Goal: Task Accomplishment & Management: Manage account settings

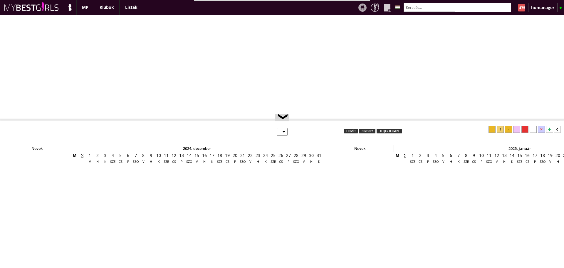
select select "0"
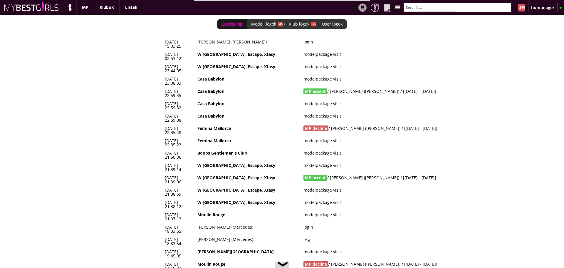
scroll to position [0, 2465]
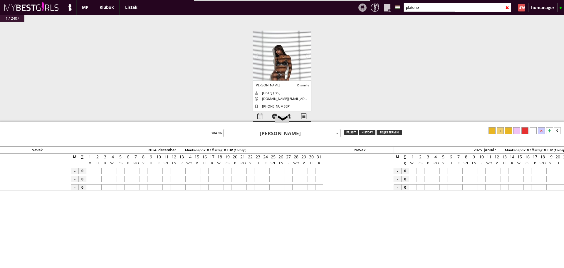
scroll to position [0, 2747]
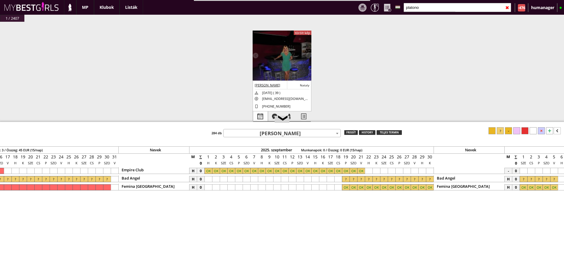
type input "platono"
click at [256, 114] on div at bounding box center [260, 116] width 14 height 10
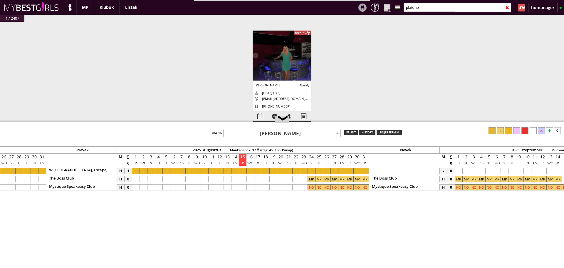
scroll to position [0, 2510]
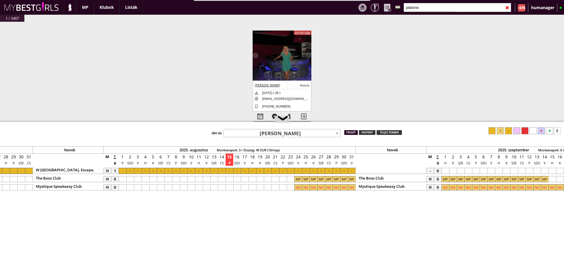
click at [353, 132] on div "frissít" at bounding box center [351, 132] width 14 height 5
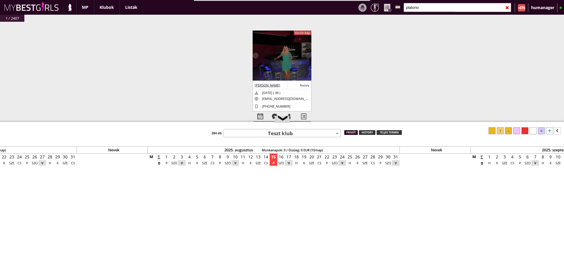
scroll to position [0, 2458]
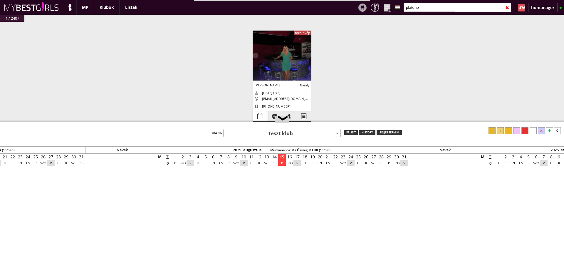
click at [260, 115] on div at bounding box center [260, 116] width 14 height 10
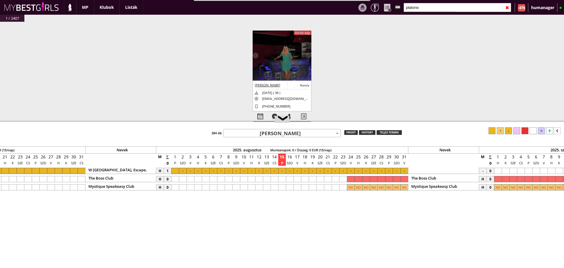
click at [424, 5] on input "platono" at bounding box center [456, 7] width 107 height 9
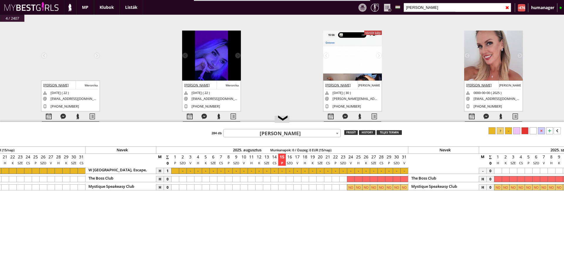
type input "[PERSON_NAME]"
drag, startPoint x: 181, startPoint y: 114, endPoint x: 185, endPoint y: 114, distance: 3.8
click at [185, 114] on div "#42432 [DATE] 15:47:34 [PERSON_NAME] [PERSON_NAME] [DATE] ( 33 ) [EMAIL_ADDRESS…" at bounding box center [282, 75] width 564 height 106
click at [185, 114] on div at bounding box center [190, 116] width 14 height 10
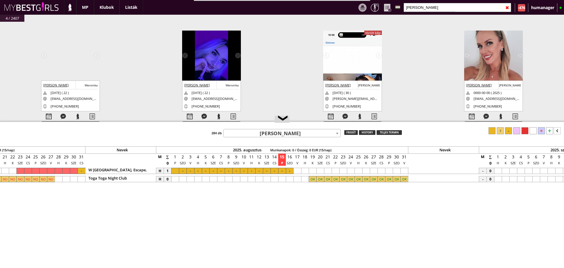
click at [298, 170] on div at bounding box center [297, 171] width 8 height 6
click at [402, 169] on div at bounding box center [404, 171] width 8 height 6
click at [509, 129] on div at bounding box center [508, 130] width 7 height 7
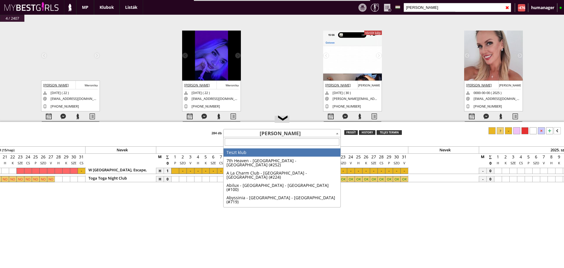
click at [267, 130] on span "[PERSON_NAME]" at bounding box center [281, 133] width 117 height 8
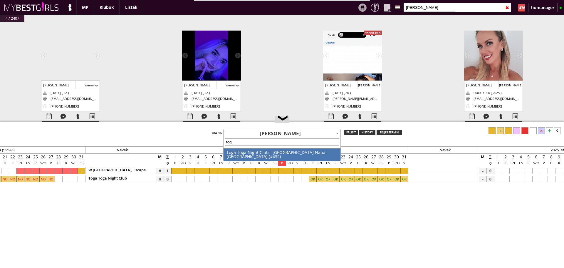
type input "toga"
select select "432"
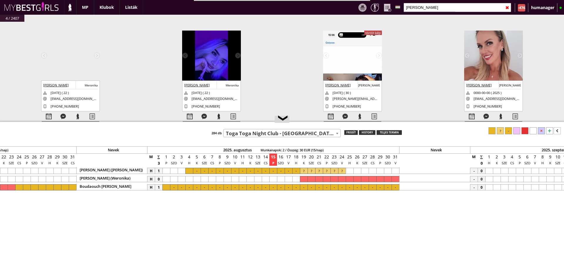
scroll to position [0, 2467]
click at [434, 10] on input "[PERSON_NAME]" at bounding box center [456, 7] width 107 height 9
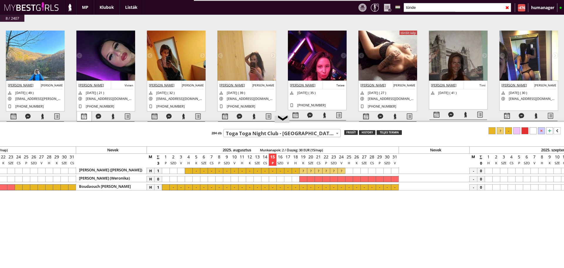
type input "tünde"
click at [90, 114] on div at bounding box center [84, 116] width 14 height 10
select select "0"
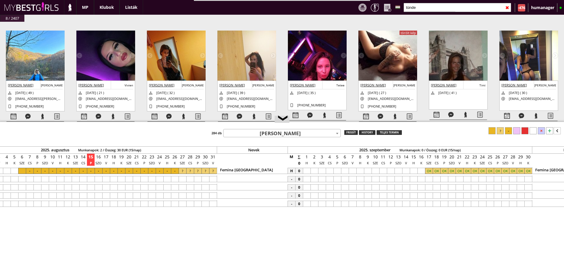
scroll to position [0, 2661]
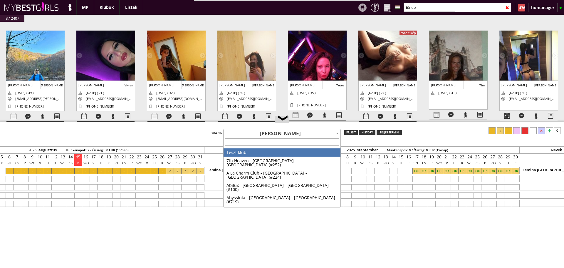
click at [260, 133] on span "[PERSON_NAME]" at bounding box center [281, 133] width 117 height 8
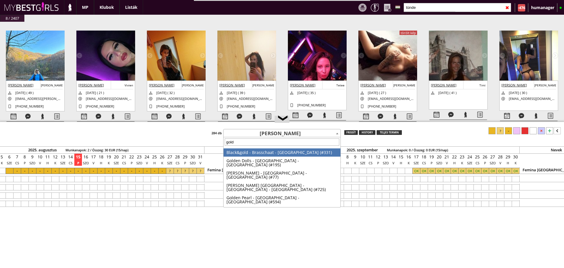
type input "goldf"
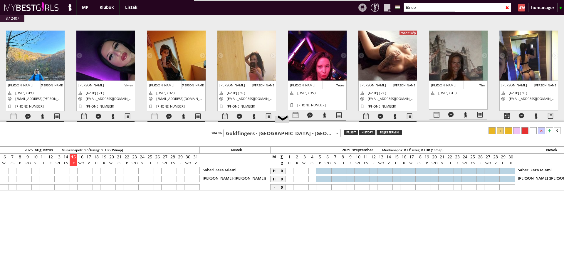
scroll to position [0, 2806]
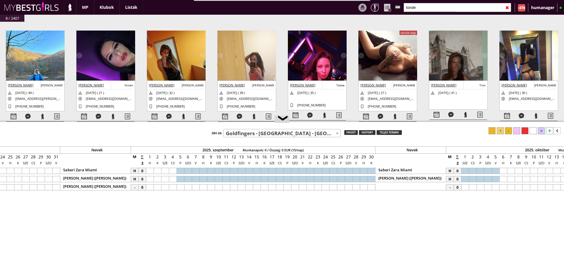
click at [184, 187] on div at bounding box center [188, 187] width 8 height 6
click at [189, 188] on div at bounding box center [188, 187] width 8 height 6
click at [89, 113] on div at bounding box center [84, 116] width 14 height 10
select select "0"
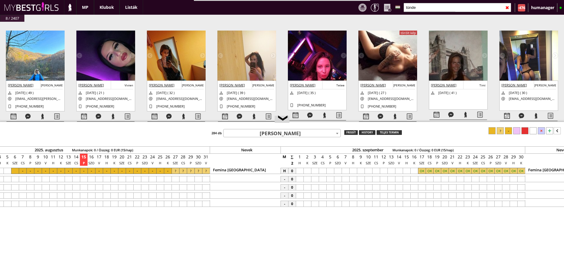
scroll to position [0, 2735]
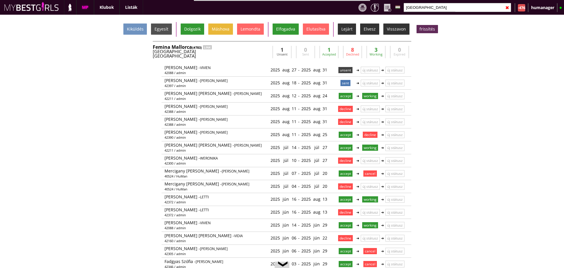
scroll to position [13, 0]
click at [427, 9] on input "mallorca" at bounding box center [456, 7] width 107 height 9
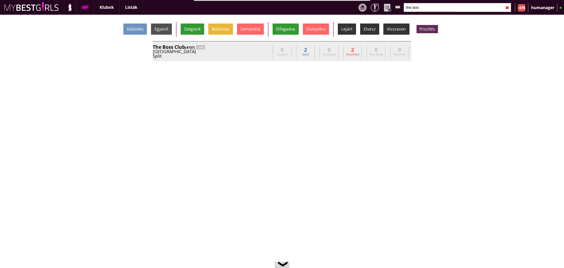
type input "the bos"
click at [242, 47] on div "The Boss Club (#737) LINK" at bounding box center [211, 47] width 117 height 5
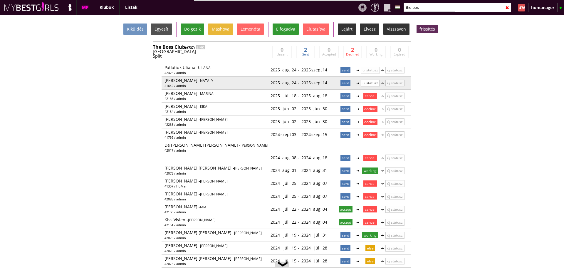
click at [367, 80] on p "új státusz" at bounding box center [369, 83] width 19 height 7
click at [370, 80] on p "új státusz" at bounding box center [370, 83] width 18 height 6
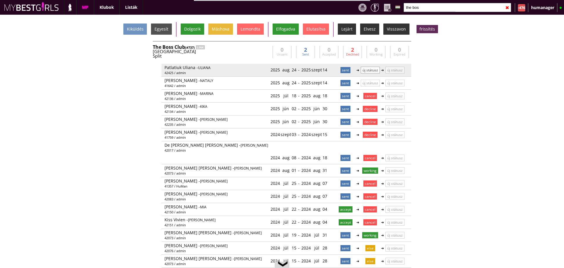
click at [374, 71] on p "új státusz" at bounding box center [369, 70] width 19 height 7
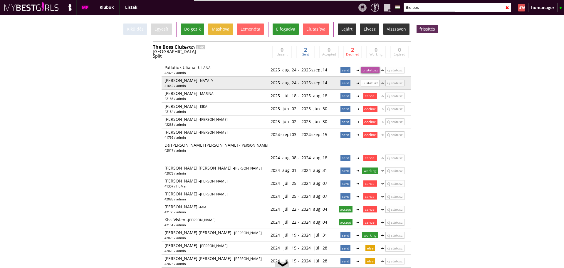
click at [371, 85] on p "új státusz" at bounding box center [369, 83] width 19 height 7
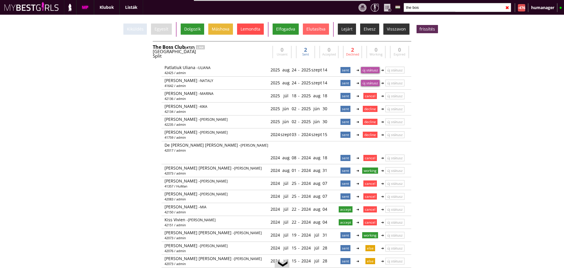
click at [253, 33] on div "Lemondta" at bounding box center [250, 28] width 27 height 11
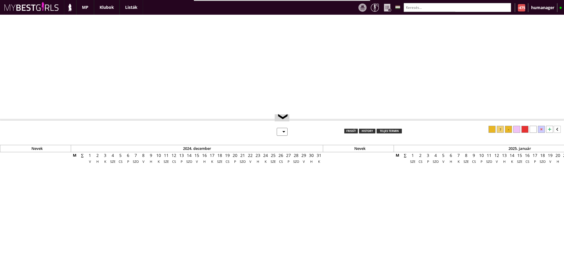
select select "0"
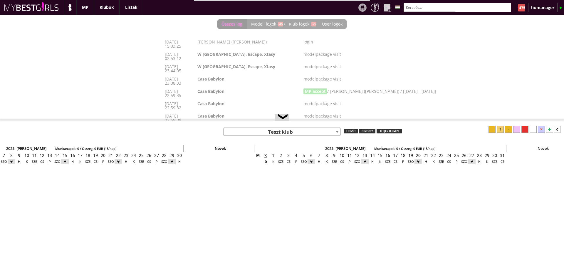
scroll to position [0, 2465]
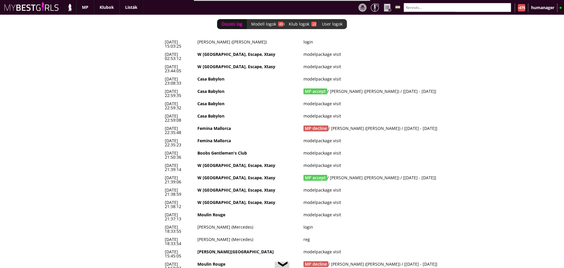
click at [234, 124] on td "Femina Mallorca" at bounding box center [248, 130] width 106 height 12
click at [333, 124] on td "MP decline / Turi Maria (Angelina) / [2025-08-18 - 2025-08-31]" at bounding box center [390, 130] width 179 height 12
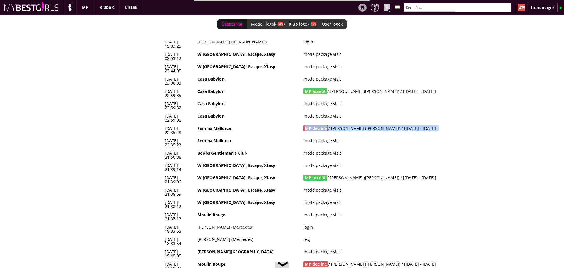
click at [333, 124] on td "MP decline / Turi Maria (Angelina) / [2025-08-18 - 2025-08-31]" at bounding box center [390, 130] width 179 height 12
click at [242, 124] on td "Femina Mallorca" at bounding box center [248, 130] width 106 height 12
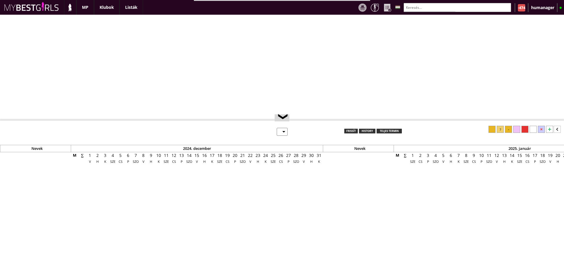
select select "0"
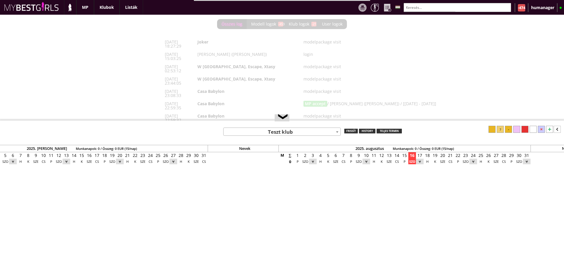
scroll to position [0, 2465]
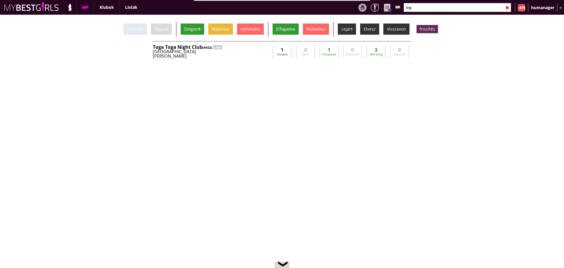
scroll to position [0, 2458]
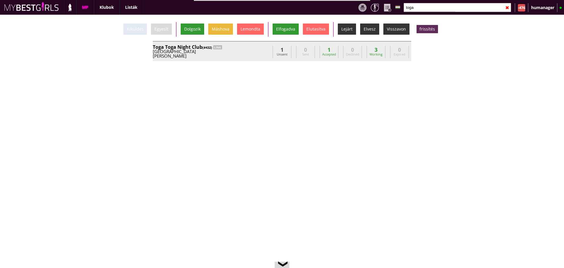
type input "toga"
click at [249, 47] on div "Toga Toga Night Club (#432) LINK" at bounding box center [211, 47] width 117 height 5
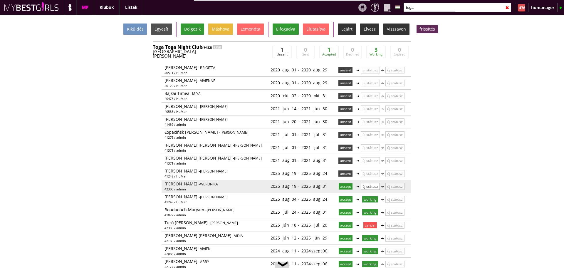
click at [360, 185] on p "új státusz" at bounding box center [369, 186] width 19 height 7
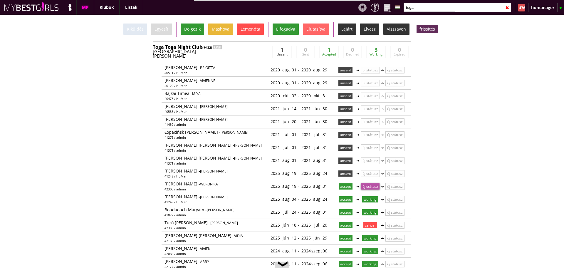
click at [248, 33] on div "Lemondta" at bounding box center [250, 28] width 27 height 11
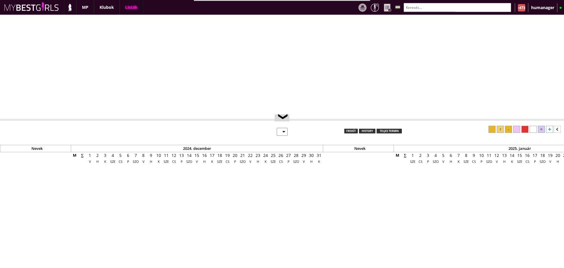
select select "0"
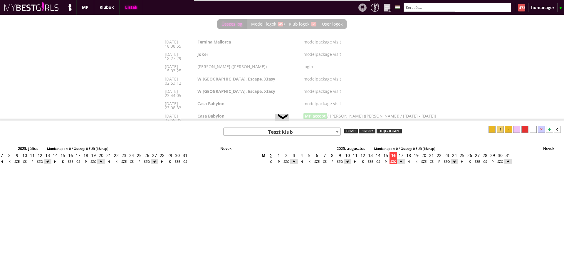
scroll to position [0, 2465]
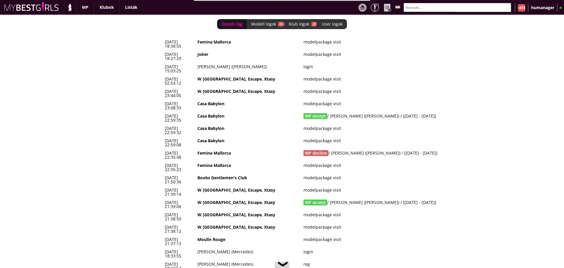
click at [347, 112] on td "MP accept / Malmström Veronica (Michelle) / [2025-08-25 - 2025-09-07]" at bounding box center [390, 118] width 179 height 12
click at [307, 124] on td "modelpackage visit" at bounding box center [390, 130] width 179 height 12
